Goal: Obtain resource: Obtain resource

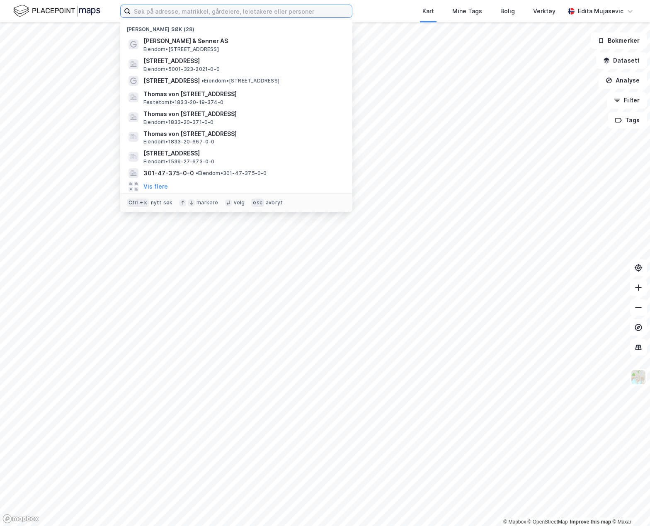
click at [196, 13] on input at bounding box center [241, 11] width 221 height 12
paste input "1149/142/39/0/0"
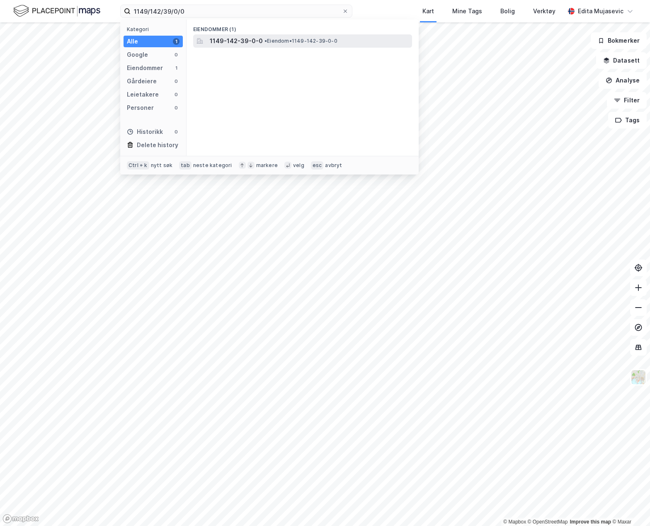
click at [222, 37] on span "1149-142-39-0-0" at bounding box center [236, 41] width 53 height 10
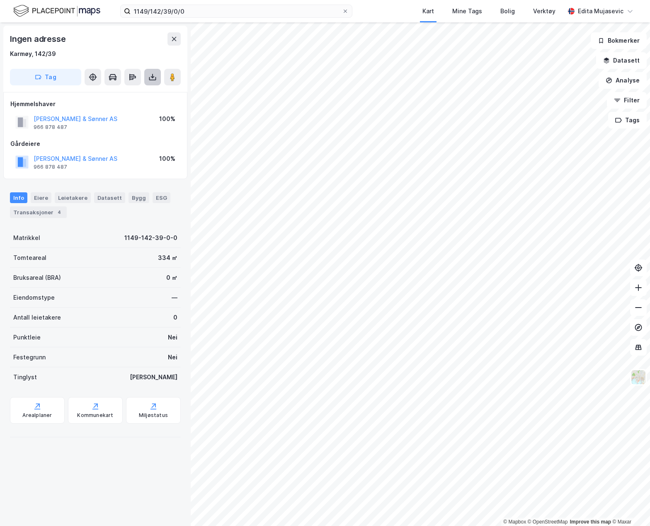
click at [153, 80] on icon at bounding box center [152, 78] width 7 height 3
click at [142, 92] on div "Last ned grunnbok" at bounding box center [117, 93] width 88 height 13
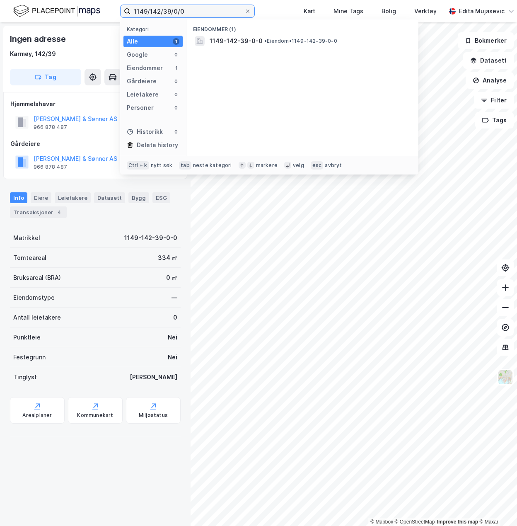
drag, startPoint x: 195, startPoint y: 14, endPoint x: 25, endPoint y: 14, distance: 169.6
click at [25, 14] on div "1149/142/39/0/0 Kategori Alle 1 Google 0 Eiendommer 1 Gårdeiere 0 Leietakere 0 …" at bounding box center [258, 11] width 517 height 22
paste input "101"
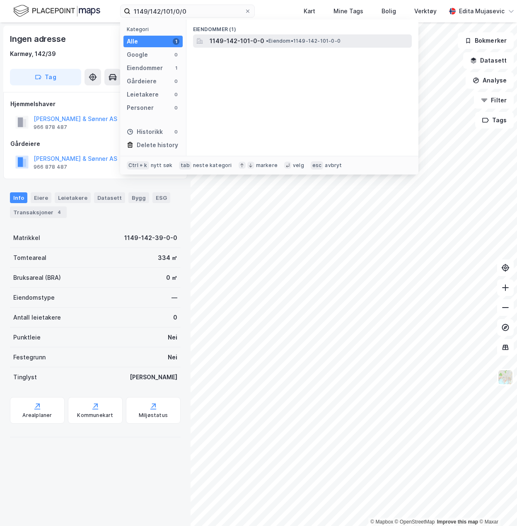
click at [219, 41] on span "1149-142-101-0-0" at bounding box center [237, 41] width 55 height 10
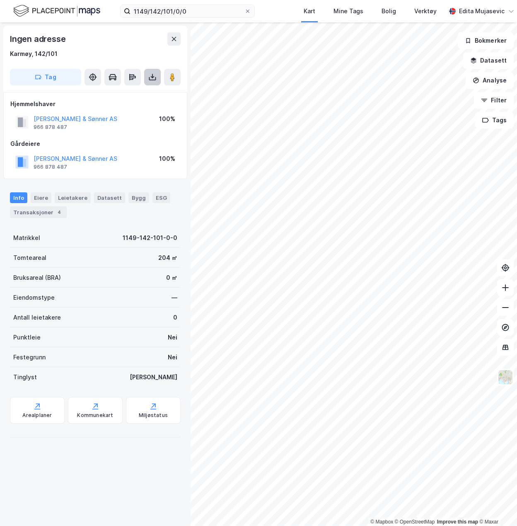
click at [155, 83] on button at bounding box center [152, 77] width 17 height 17
click at [130, 96] on div "Last ned grunnbok" at bounding box center [111, 93] width 48 height 7
click at [161, 10] on input "1149/142/101/0/0" at bounding box center [188, 11] width 114 height 12
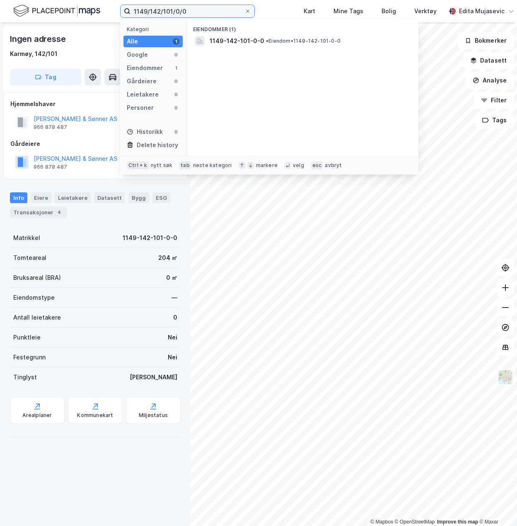
click at [161, 10] on input "1149/142/101/0/0" at bounding box center [188, 11] width 114 height 12
paste input "36"
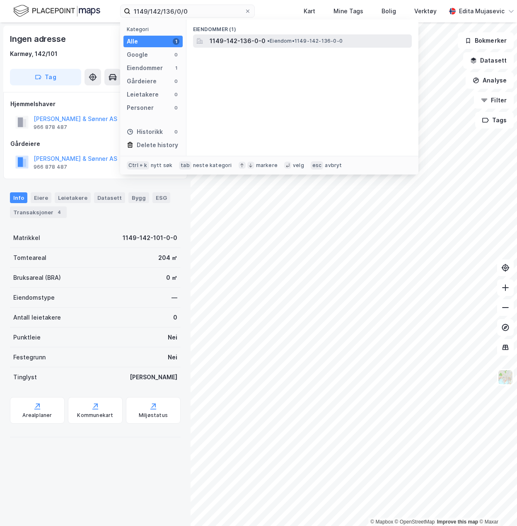
click at [219, 43] on span "1149-142-136-0-0" at bounding box center [238, 41] width 56 height 10
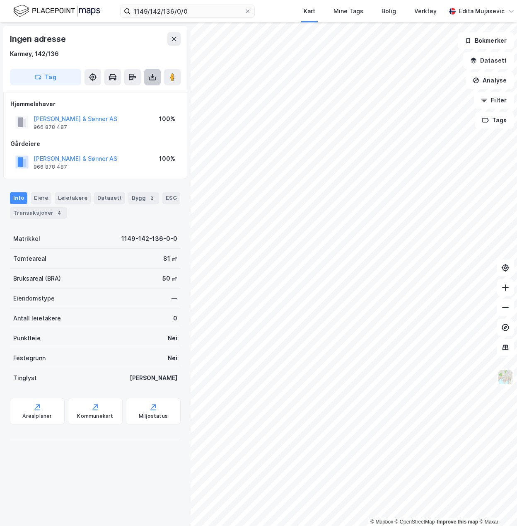
click at [149, 83] on button at bounding box center [152, 77] width 17 height 17
click at [129, 92] on div "Last ned grunnbok" at bounding box center [111, 93] width 48 height 7
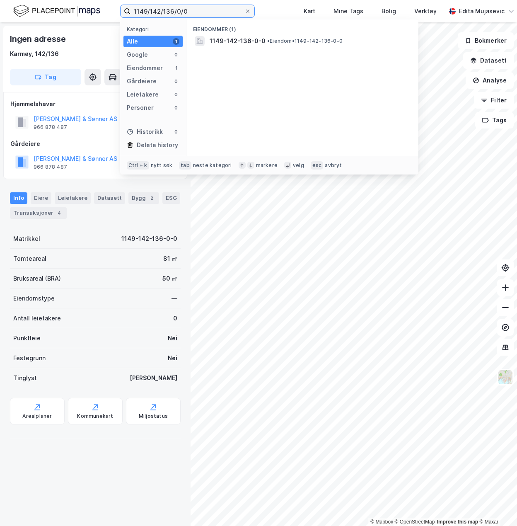
click at [163, 9] on input "1149/142/136/0/0" at bounding box center [188, 11] width 114 height 12
paste input "70"
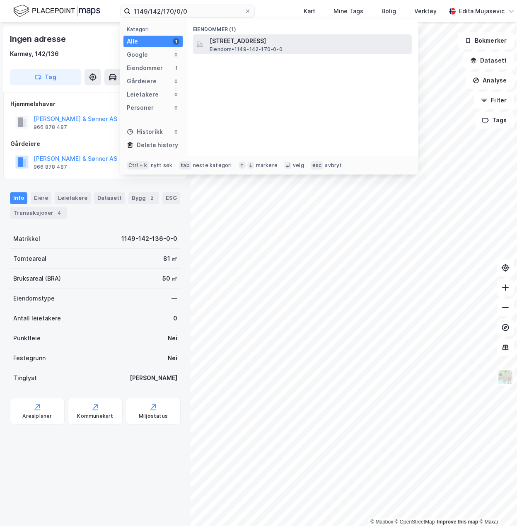
click at [234, 43] on span "[STREET_ADDRESS]" at bounding box center [309, 41] width 199 height 10
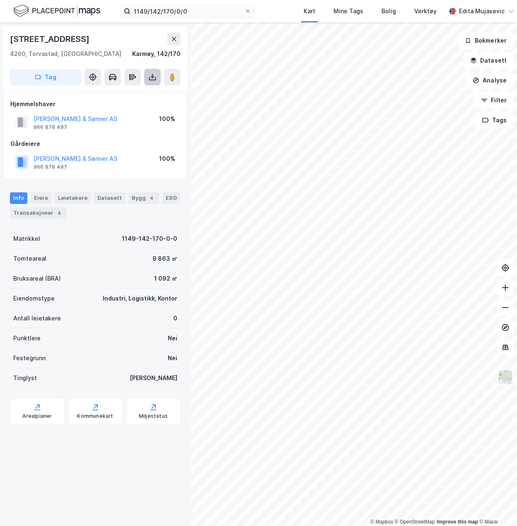
click at [153, 75] on icon at bounding box center [152, 77] width 8 height 8
click at [136, 94] on div "Last ned grunnbok" at bounding box center [111, 93] width 48 height 7
click at [211, 5] on label "1149/142/170/0/0" at bounding box center [187, 11] width 135 height 13
click at [211, 5] on input "1149/142/170/0/0" at bounding box center [188, 11] width 114 height 12
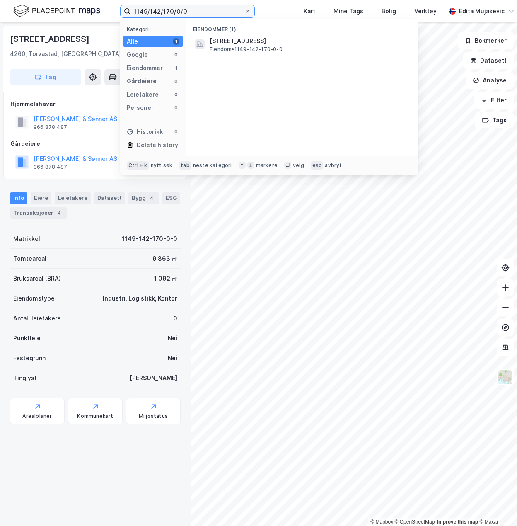
drag, startPoint x: 210, startPoint y: 8, endPoint x: 69, endPoint y: 8, distance: 141.4
click at [73, 8] on div "1149/142/170/0/0 Kategori Alle 1 Google 0 Eiendommer 1 Gårdeiere 0 Leietakere 0…" at bounding box center [258, 11] width 517 height 22
paste input "706"
type input "1149/142/706/0/0"
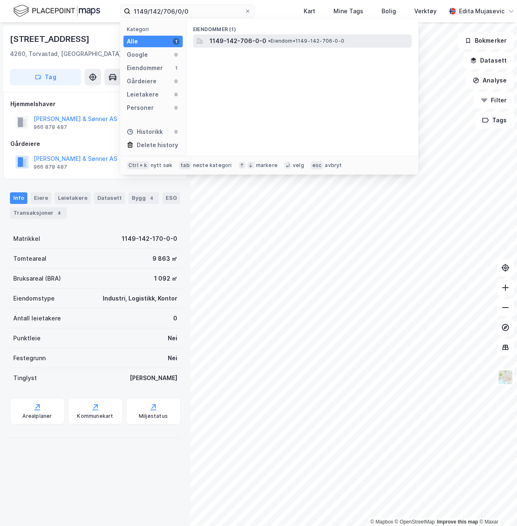
click at [240, 39] on span "1149-142-706-0-0" at bounding box center [238, 41] width 57 height 10
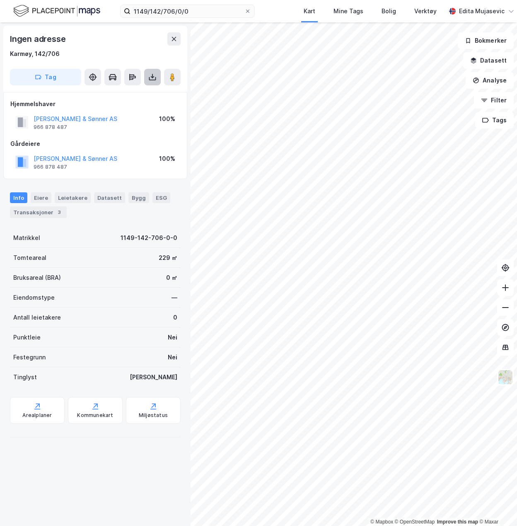
click at [148, 79] on icon at bounding box center [152, 77] width 8 height 8
click at [148, 97] on div "Last ned grunnbok" at bounding box center [117, 93] width 88 height 13
